Goal: Information Seeking & Learning: Compare options

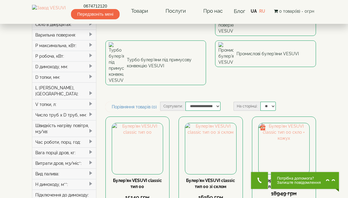
scroll to position [78, 0]
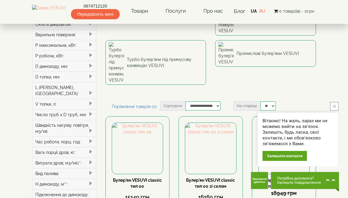
click at [334, 106] on icon "close button" at bounding box center [334, 106] width 3 height 3
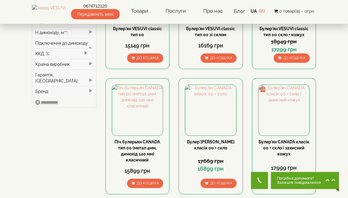
scroll to position [231, 0]
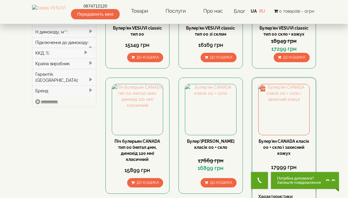
click at [279, 139] on link "Булер'ян CANADA класік 00 + скло і захисний кожух" at bounding box center [283, 147] width 51 height 17
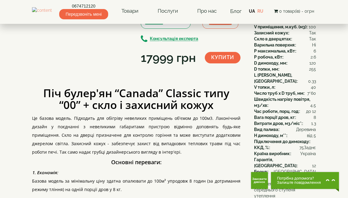
scroll to position [71, 0]
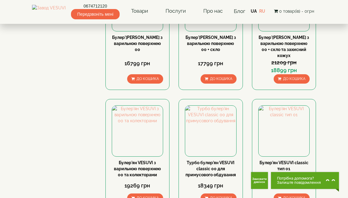
scroll to position [586, 0]
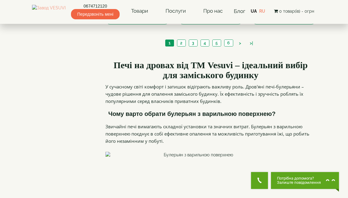
scroll to position [771, 0]
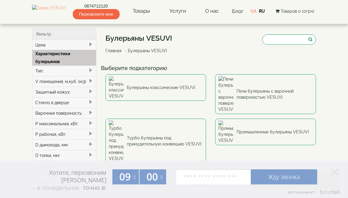
click at [74, 101] on div "Стекло в дверце:" at bounding box center [64, 102] width 64 height 11
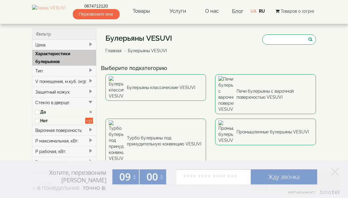
type input "*****"
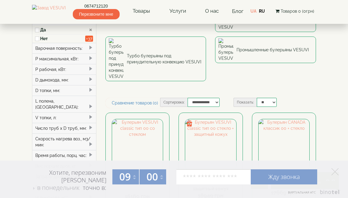
scroll to position [82, 0]
click at [80, 100] on div "L полена, [GEOGRAPHIC_DATA]:" at bounding box center [64, 104] width 64 height 17
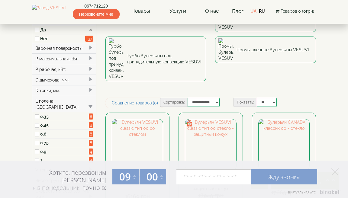
type input "*****"
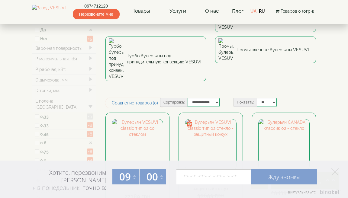
type input "*****"
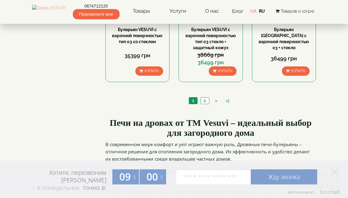
scroll to position [725, 0]
click at [205, 97] on link "2" at bounding box center [204, 100] width 8 height 6
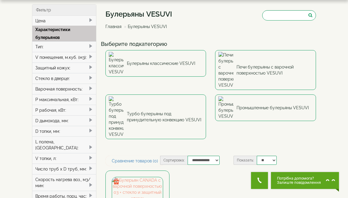
scroll to position [22, 0]
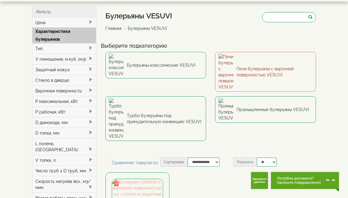
click at [254, 64] on link "Печи булерьяны с варочной поверхностью VESUVI" at bounding box center [265, 72] width 101 height 40
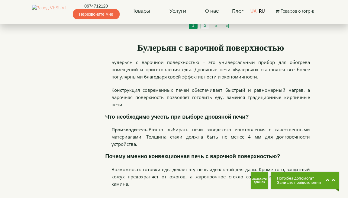
scroll to position [718, 0]
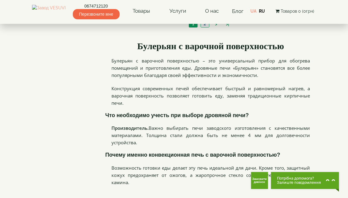
click at [204, 27] on link "2" at bounding box center [204, 24] width 8 height 6
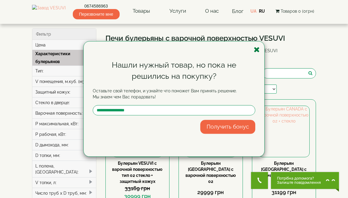
click at [257, 49] on icon "button" at bounding box center [257, 50] width 6 height 8
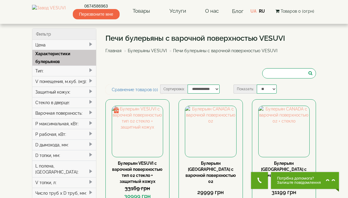
click at [84, 70] on div "Тип:" at bounding box center [64, 71] width 64 height 11
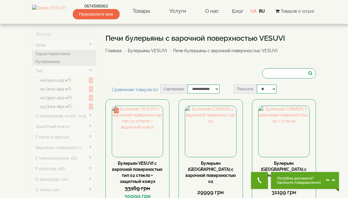
type input "*****"
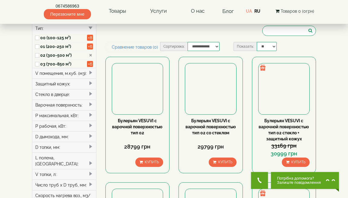
scroll to position [43, 0]
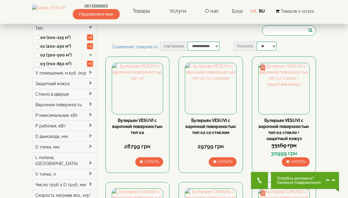
click at [50, 94] on div "Стекло в дверце:" at bounding box center [64, 94] width 64 height 11
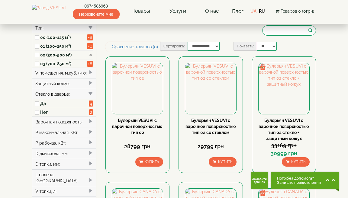
type input "*****"
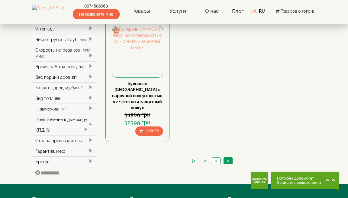
scroll to position [213, 0]
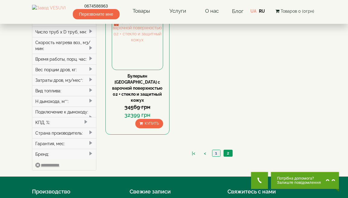
click at [216, 156] on link "1" at bounding box center [216, 153] width 8 height 6
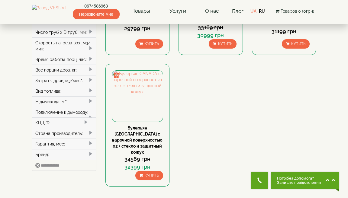
scroll to position [159, 0]
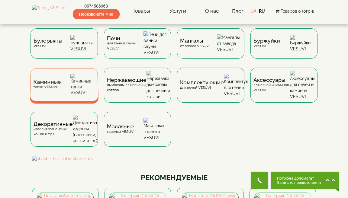
click at [49, 83] on div "Каминные топки VESUVI" at bounding box center [47, 84] width 28 height 9
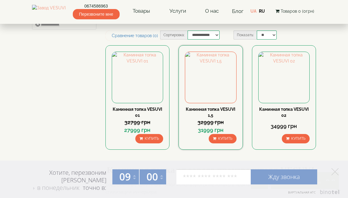
scroll to position [32, 0]
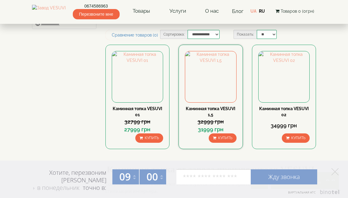
click at [212, 108] on link "Каминная топка VESUVI 1,5" at bounding box center [211, 111] width 50 height 11
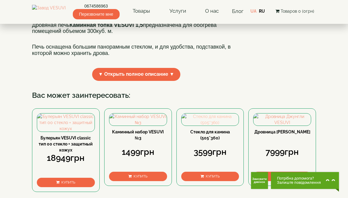
scroll to position [208, 0]
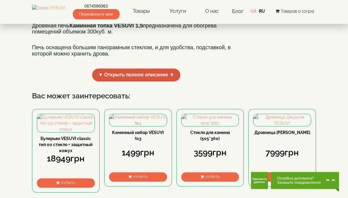
click at [158, 82] on span "▼ Открыть полное описание ▼" at bounding box center [136, 75] width 88 height 13
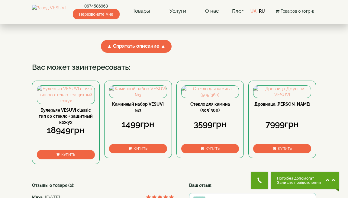
scroll to position [583, 0]
